Goal: Transaction & Acquisition: Obtain resource

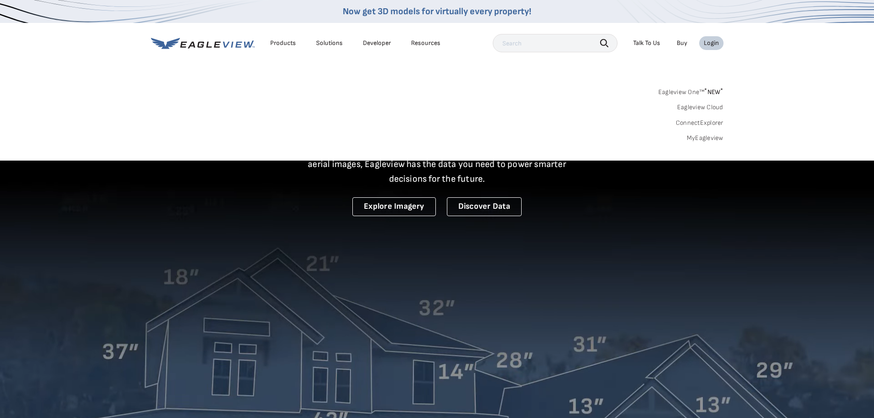
click at [702, 134] on link "MyEagleview" at bounding box center [705, 138] width 37 height 8
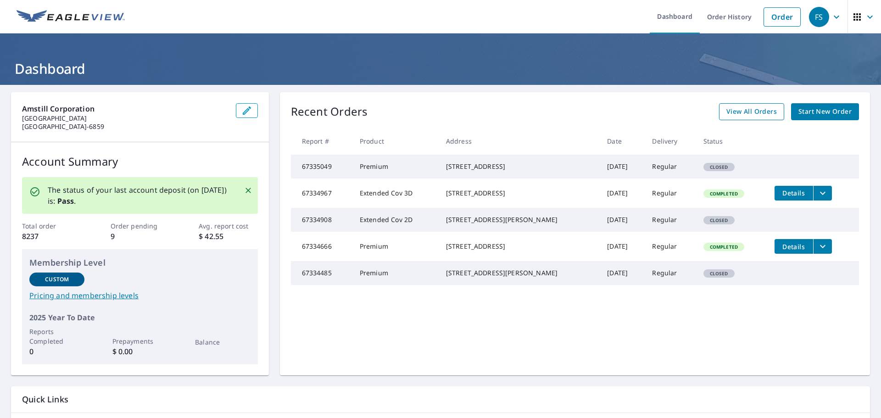
click at [753, 116] on span "View All Orders" at bounding box center [751, 111] width 50 height 11
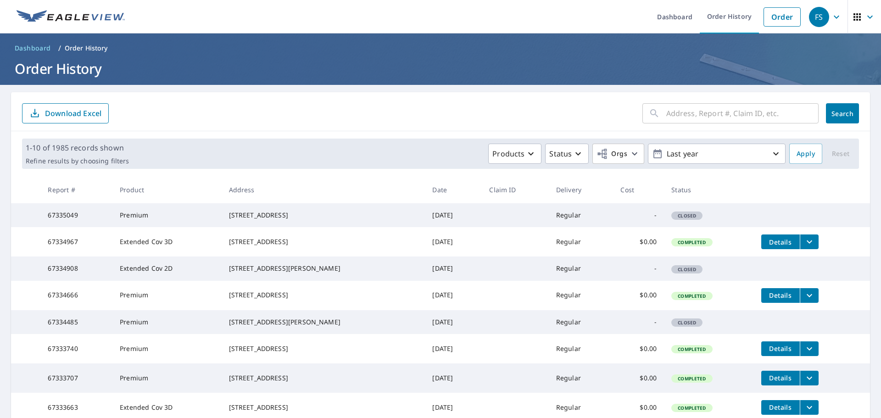
click at [743, 114] on input "text" at bounding box center [742, 113] width 152 height 26
type input "907 WEst Main"
click button "Search" at bounding box center [842, 113] width 33 height 20
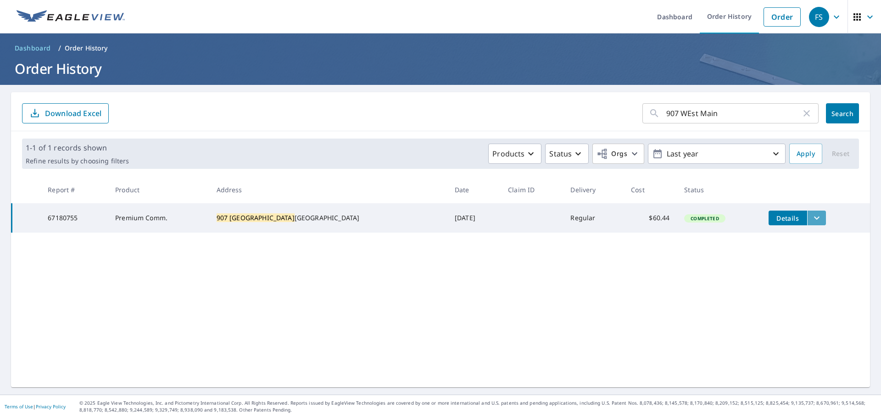
click at [807, 216] on button "filesDropdownBtn-67180755" at bounding box center [816, 218] width 19 height 15
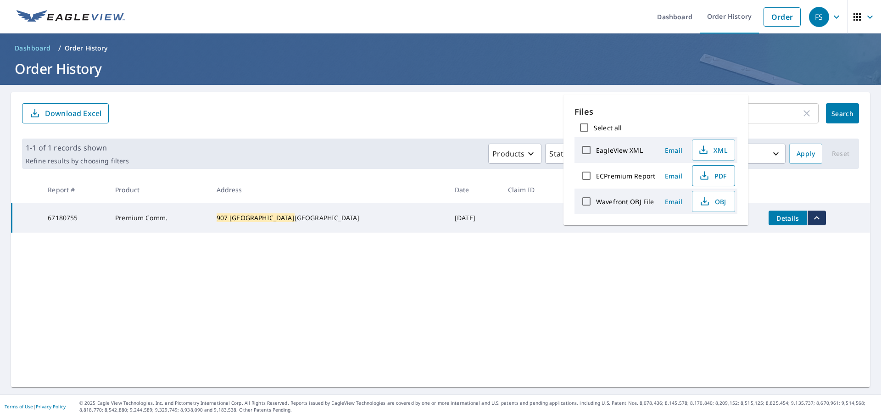
click at [709, 178] on span "PDF" at bounding box center [712, 175] width 29 height 11
click at [426, 126] on div "907 WEst Main ​ Search Download Excel" at bounding box center [440, 111] width 859 height 39
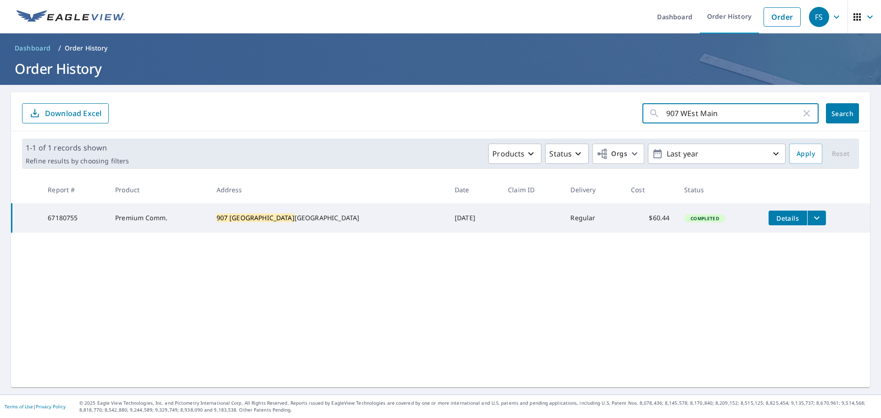
drag, startPoint x: 719, startPoint y: 110, endPoint x: 597, endPoint y: 110, distance: 122.5
click at [597, 110] on form "907 WEst Main ​ Search Download Excel" at bounding box center [440, 113] width 837 height 20
type input "West main"
click button "Search" at bounding box center [842, 113] width 33 height 20
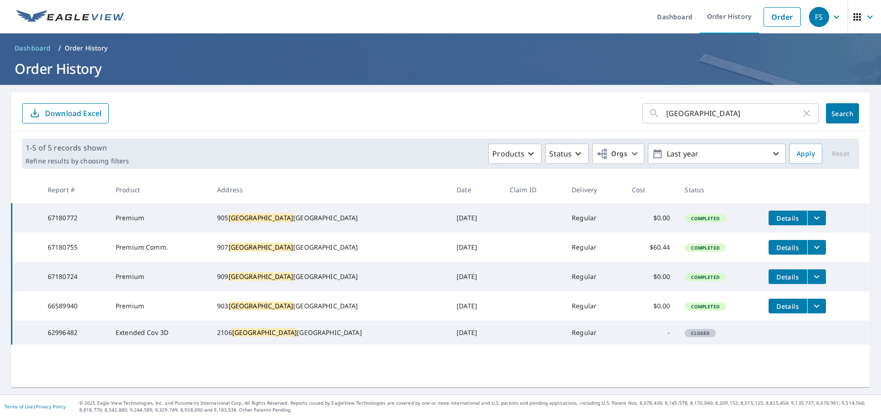
click at [811, 312] on icon "filesDropdownBtn-66589940" at bounding box center [816, 306] width 11 height 11
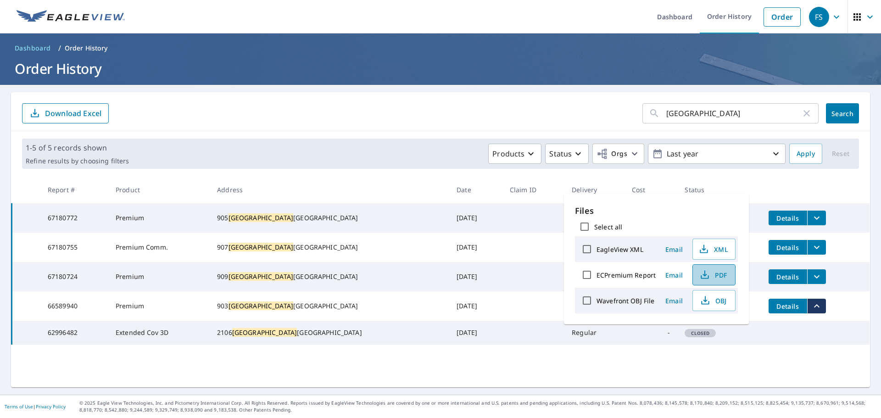
click at [714, 276] on span "PDF" at bounding box center [712, 274] width 29 height 11
click at [811, 279] on icon "filesDropdownBtn-67180724" at bounding box center [816, 276] width 11 height 11
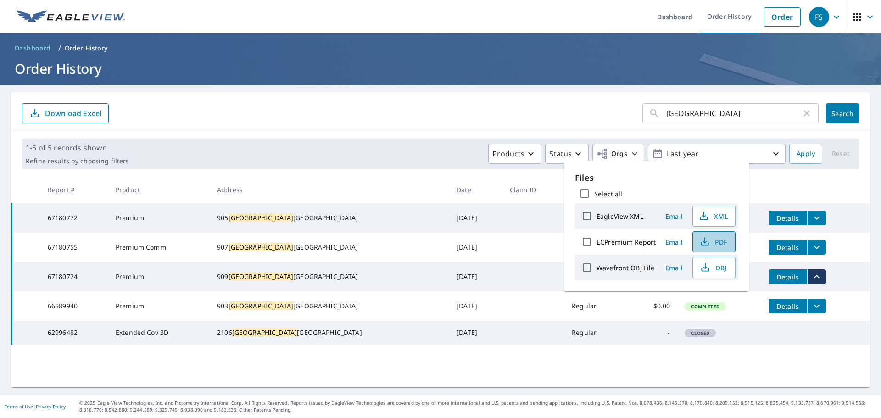
click at [708, 239] on icon "button" at bounding box center [704, 241] width 11 height 11
click at [811, 213] on icon "filesDropdownBtn-67180772" at bounding box center [816, 217] width 11 height 11
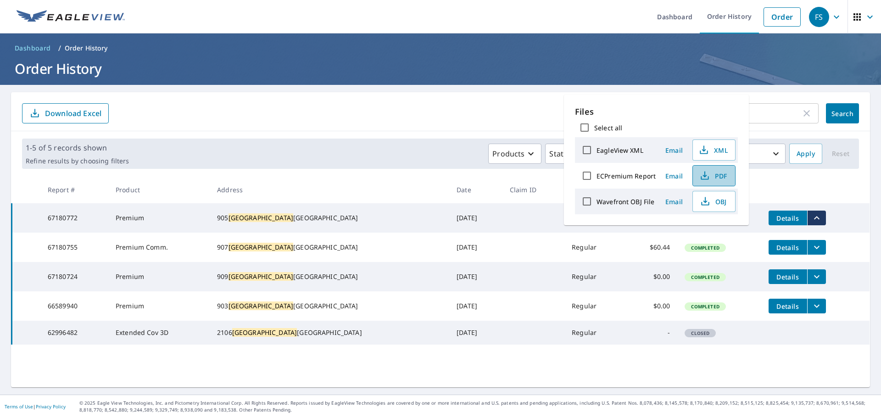
click at [724, 173] on span "PDF" at bounding box center [712, 175] width 29 height 11
